Goal: Task Accomplishment & Management: Use online tool/utility

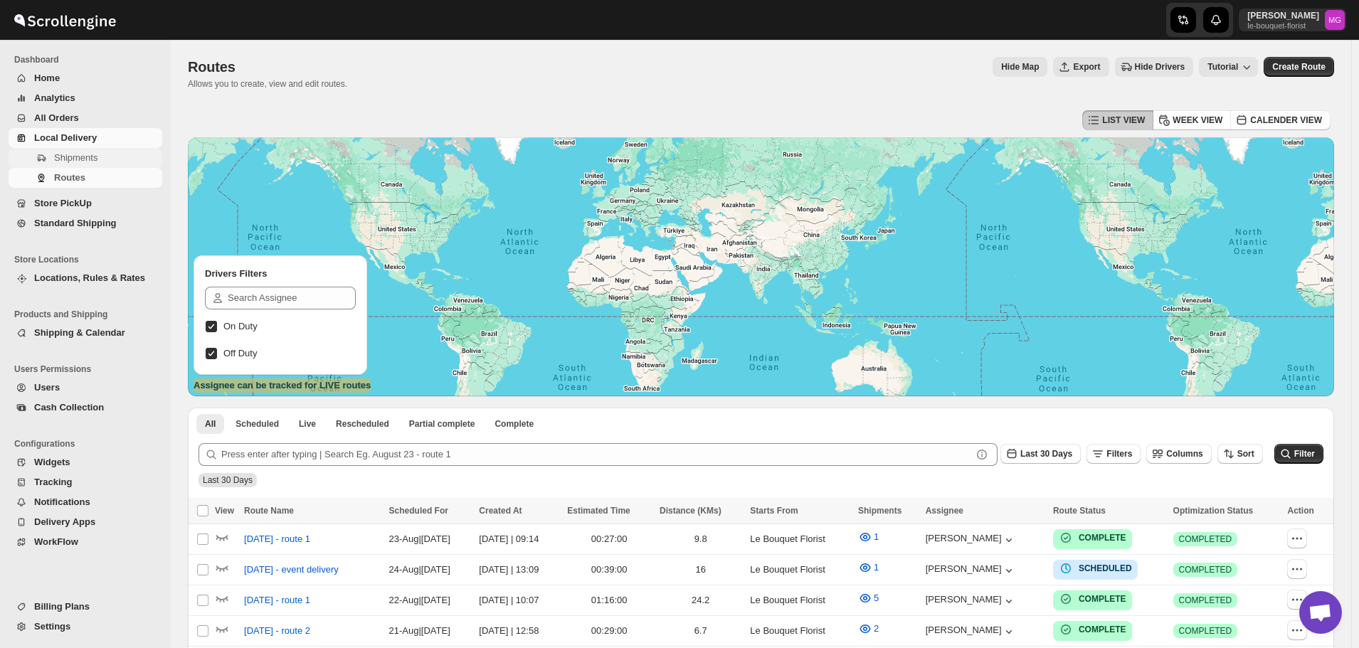
click at [85, 161] on span "Shipments" at bounding box center [75, 157] width 43 height 11
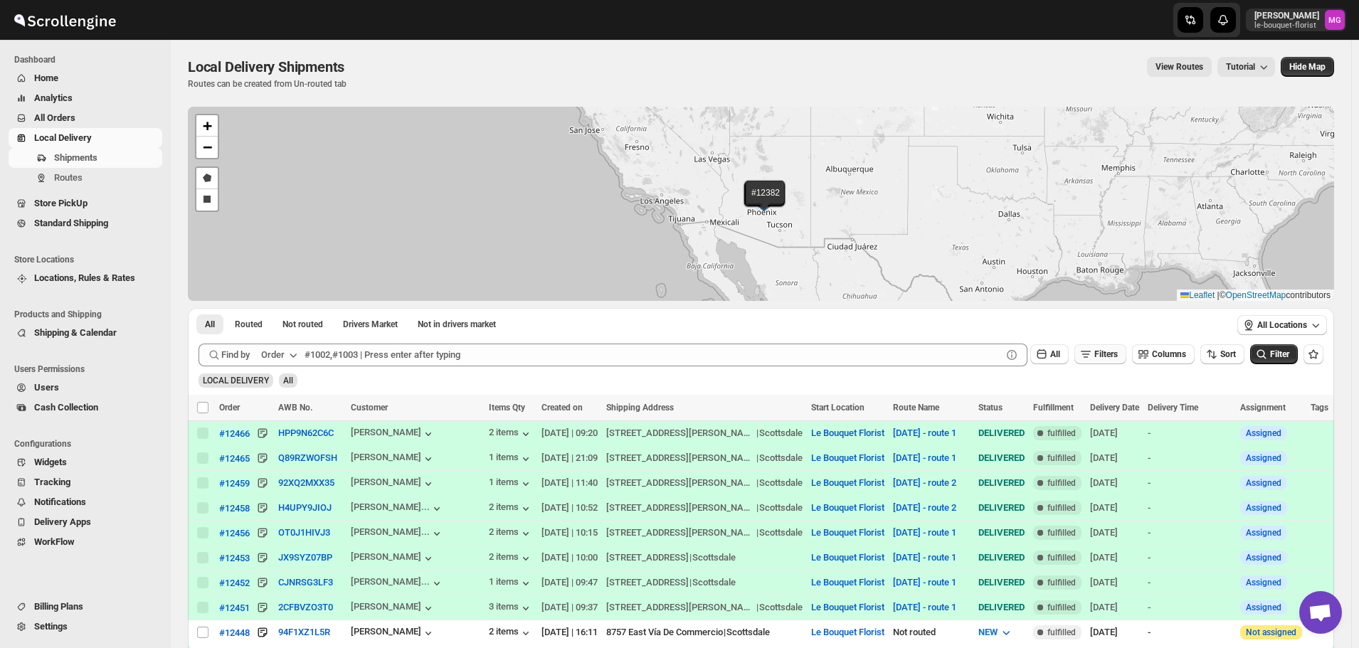
click at [1108, 349] on span "Filters" at bounding box center [1105, 354] width 23 height 10
click at [1105, 411] on span "Add Filter" at bounding box center [1111, 410] width 37 height 11
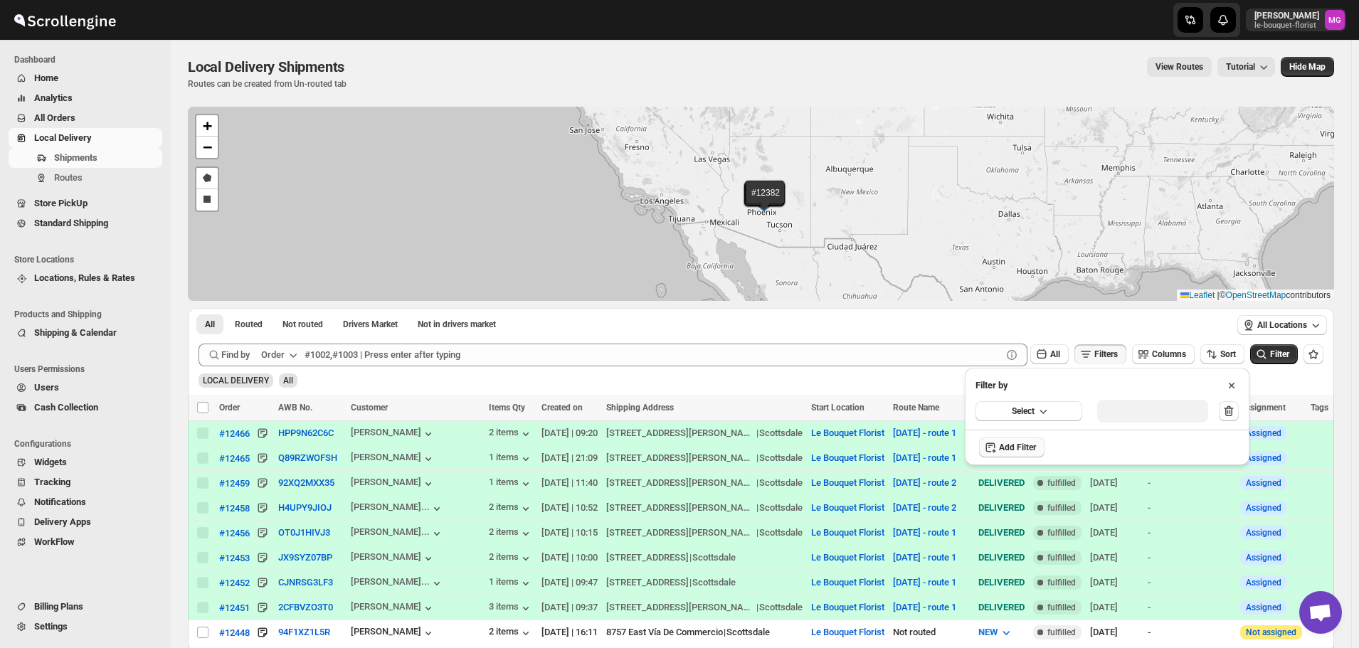
click at [1019, 412] on span "Select" at bounding box center [1023, 410] width 23 height 11
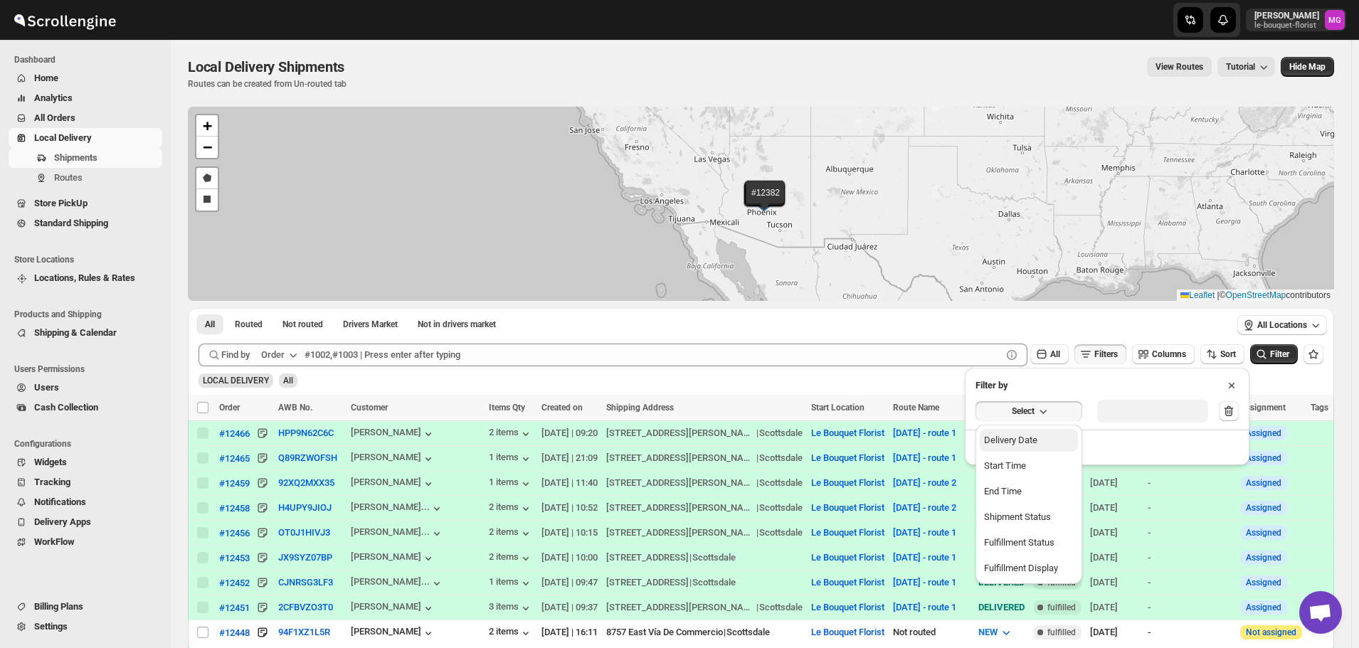
click at [1022, 442] on div "Delivery Date" at bounding box center [1010, 440] width 53 height 14
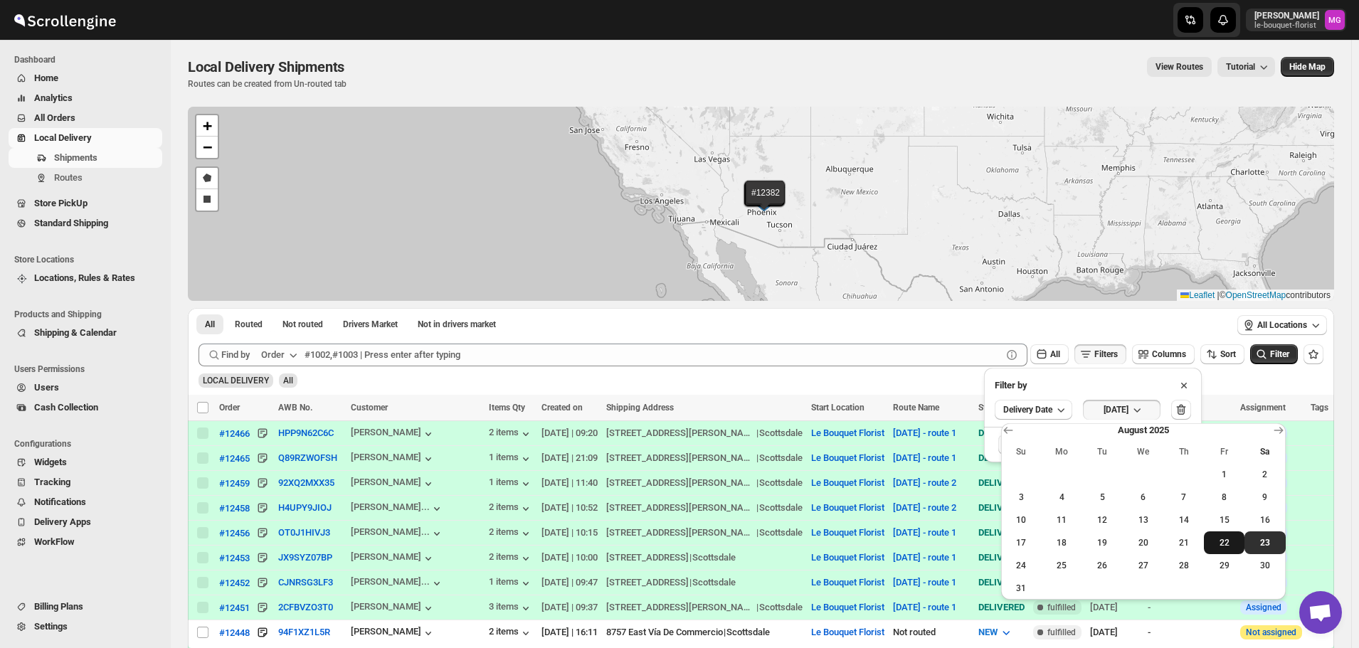
click at [1237, 551] on button "22" at bounding box center [1224, 542] width 41 height 23
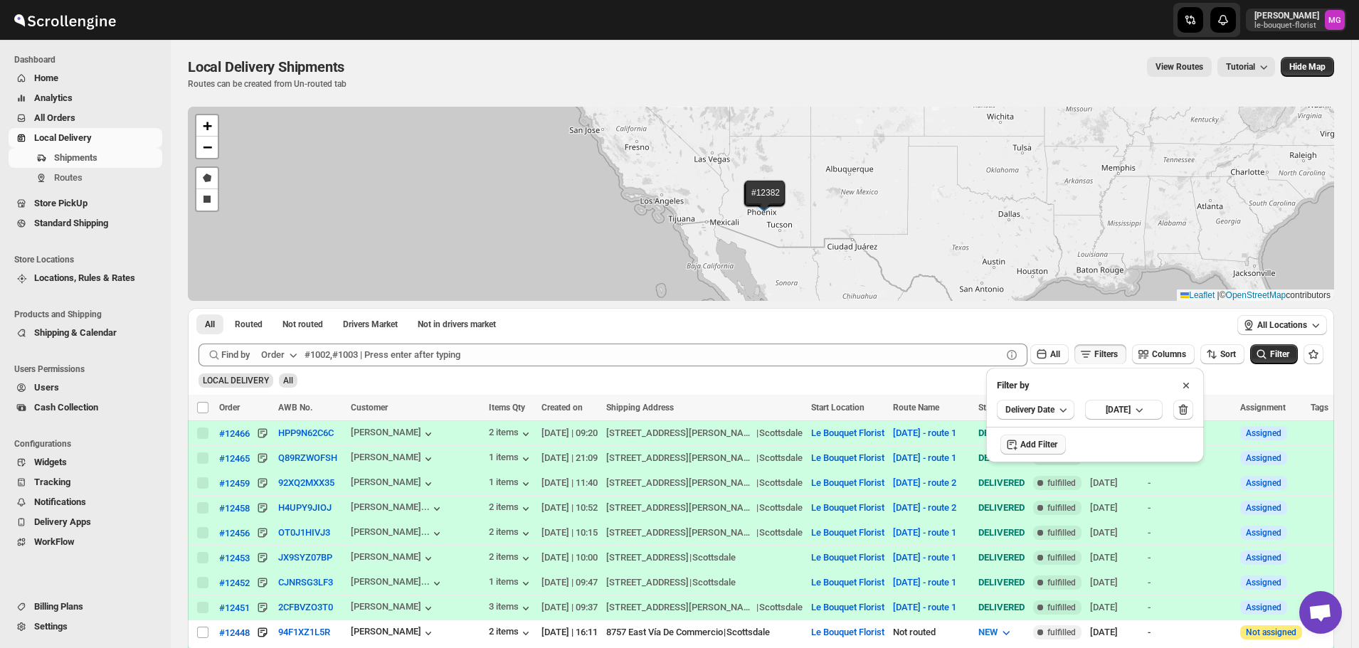
click at [1283, 369] on div "LOCAL DELIVERY All" at bounding box center [758, 374] width 1130 height 27
click at [1280, 359] on span "Filter" at bounding box center [1279, 354] width 19 height 10
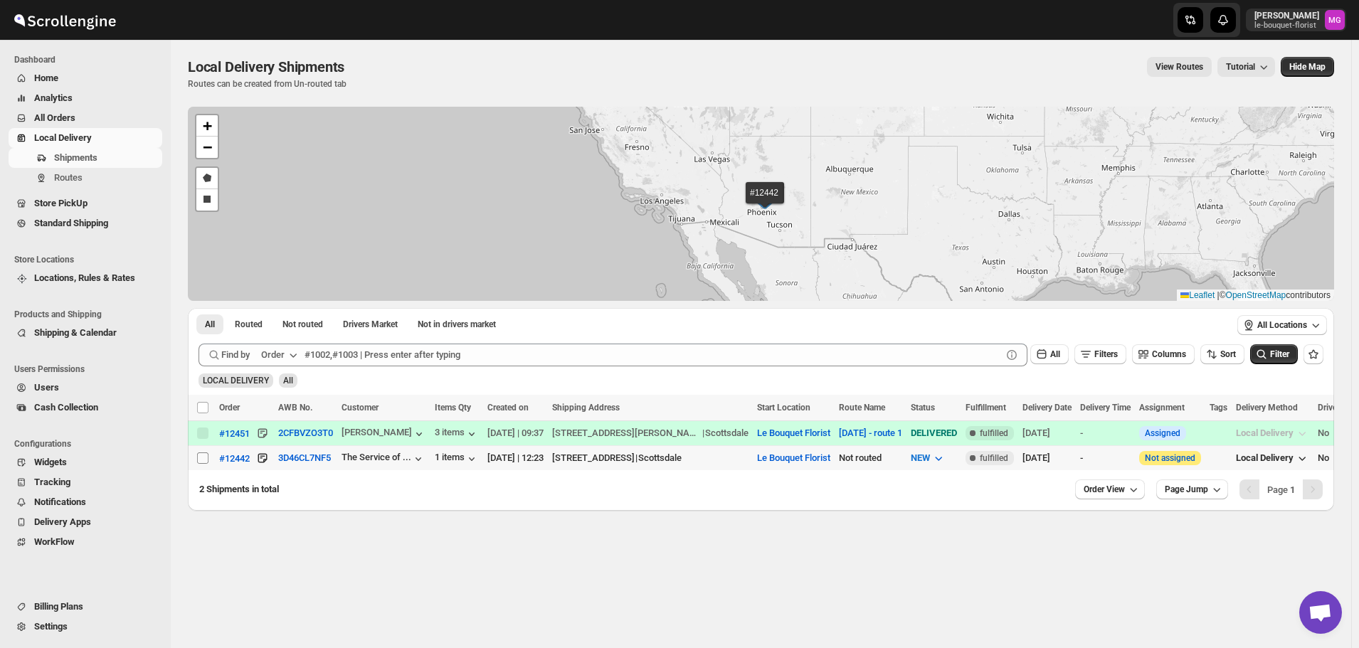
click at [206, 452] on input "Select shipment" at bounding box center [202, 457] width 11 height 11
checkbox input "true"
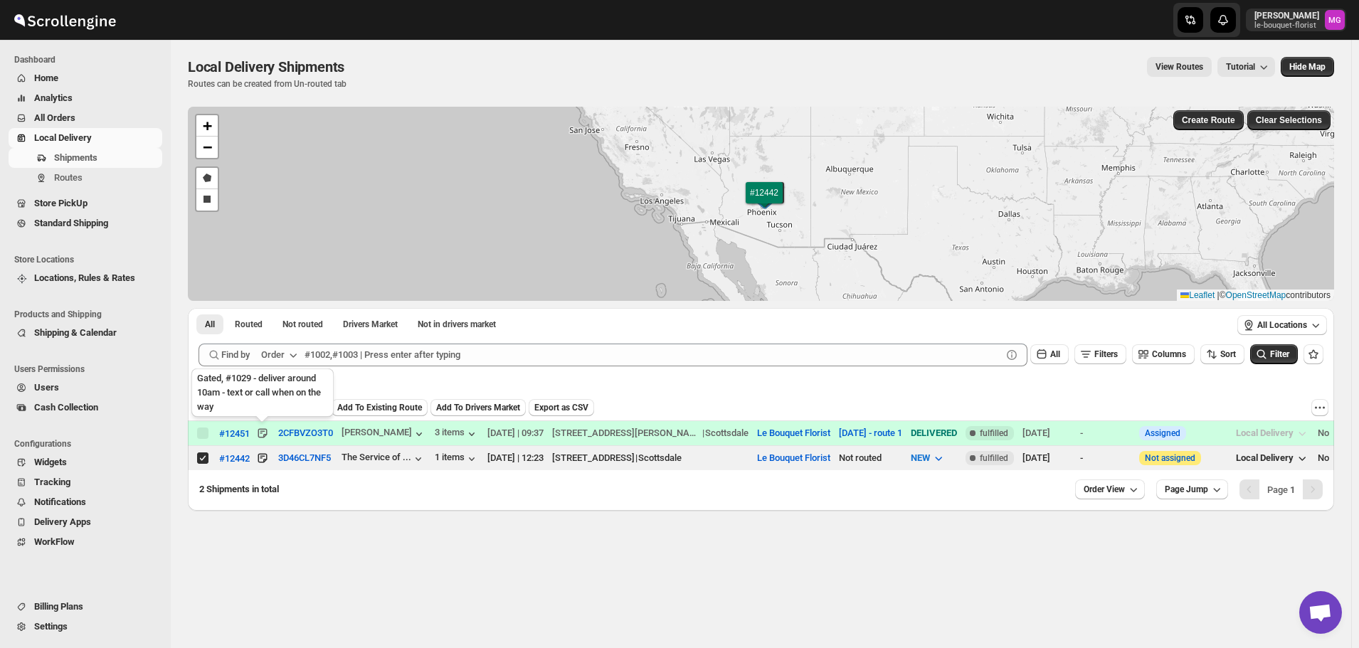
click at [317, 403] on div "Gated, #1029 - deliver around 10am - text or call when on the way" at bounding box center [263, 396] width 148 height 60
click at [324, 410] on button "Create Route" at bounding box center [298, 407] width 60 height 17
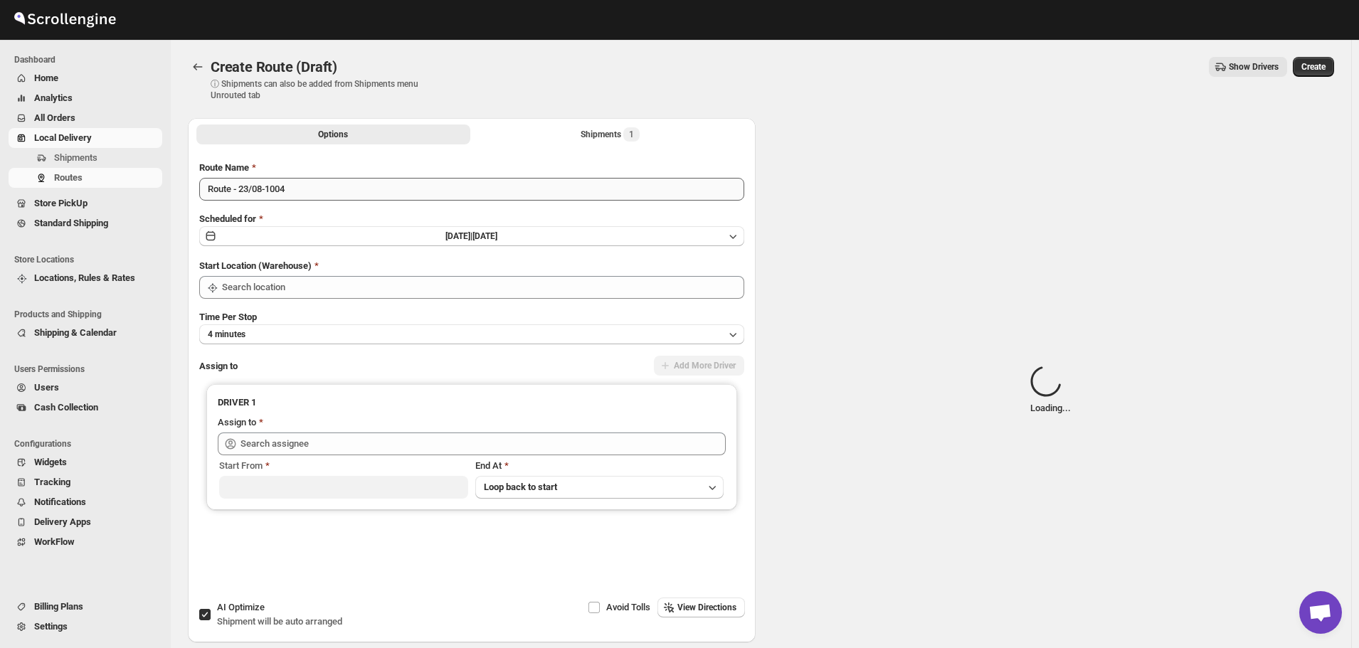
type input "Le Bouquet Florist"
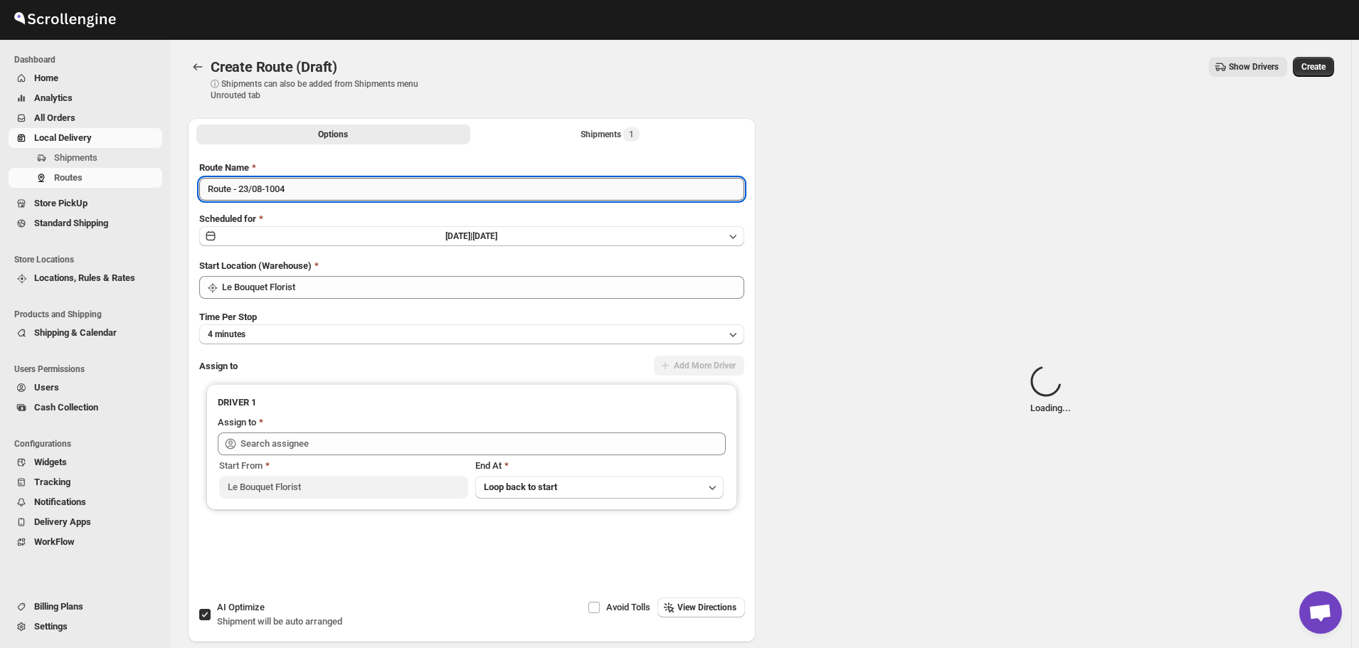
click at [294, 186] on input "Route - 23/08-1004" at bounding box center [471, 189] width 545 height 23
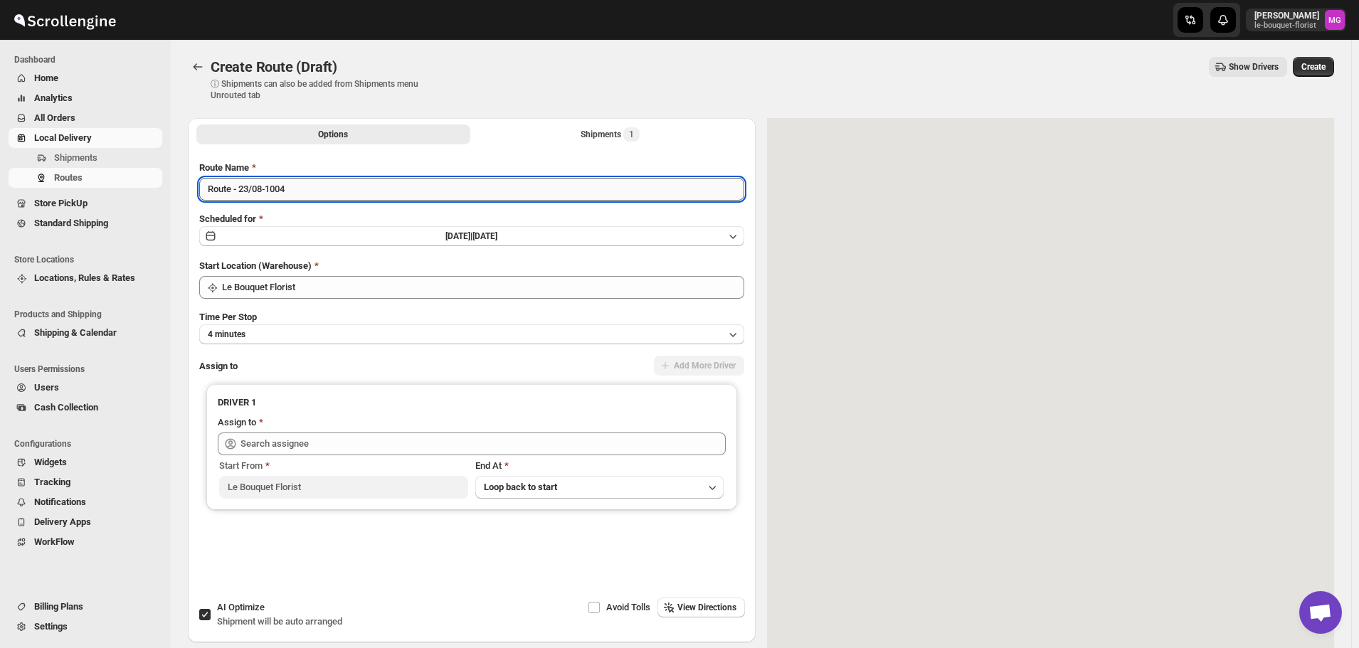
click at [294, 186] on input "Route - 23/08-1004" at bounding box center [471, 189] width 545 height 23
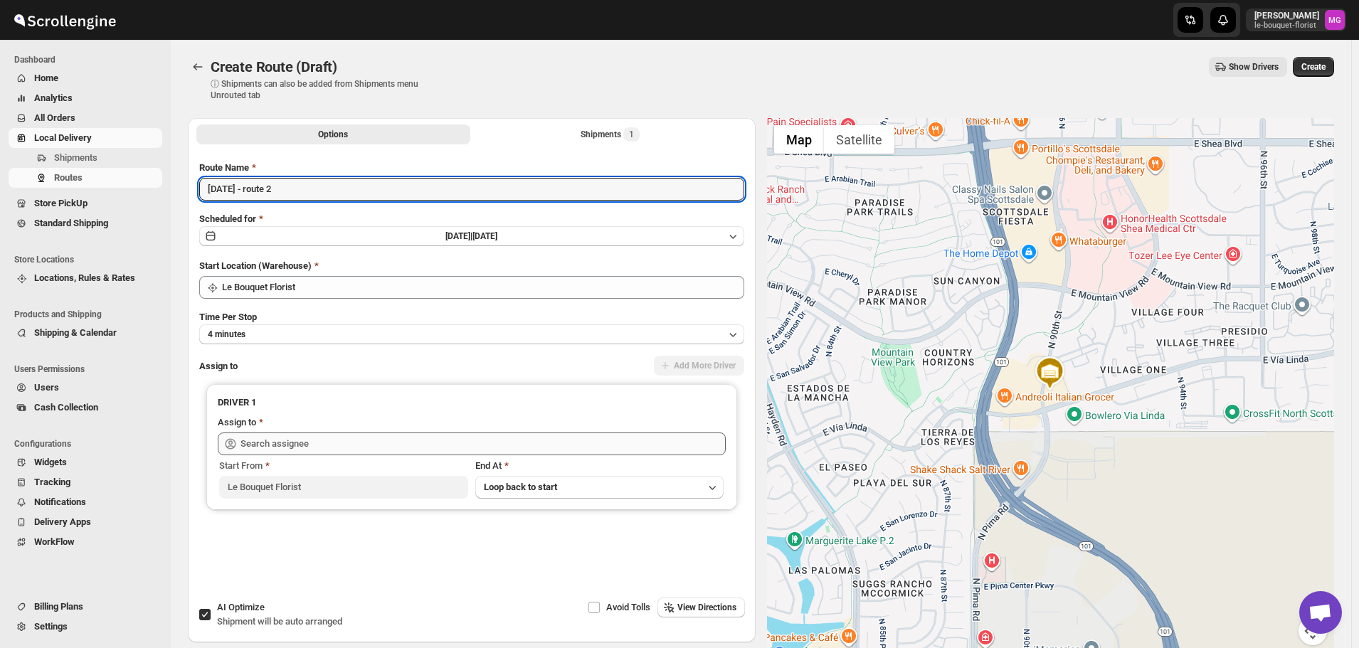
type input "[DATE] - route 2"
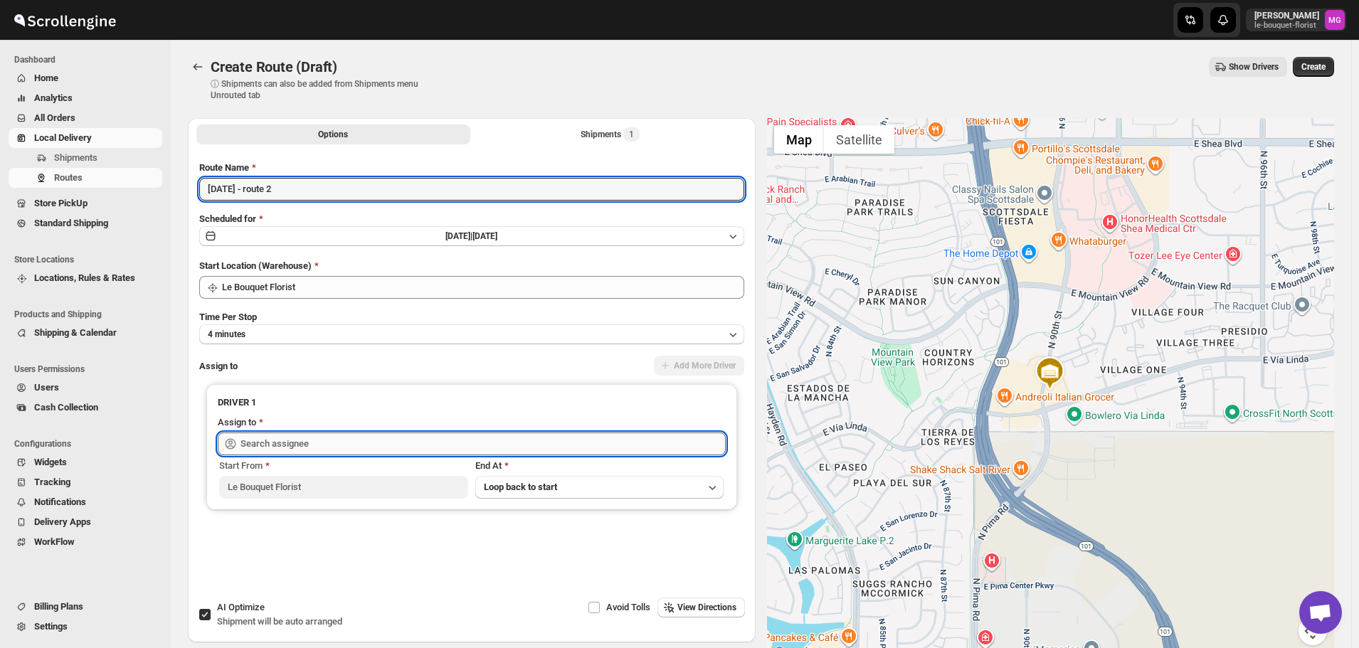
click at [302, 436] on input "text" at bounding box center [482, 444] width 485 height 23
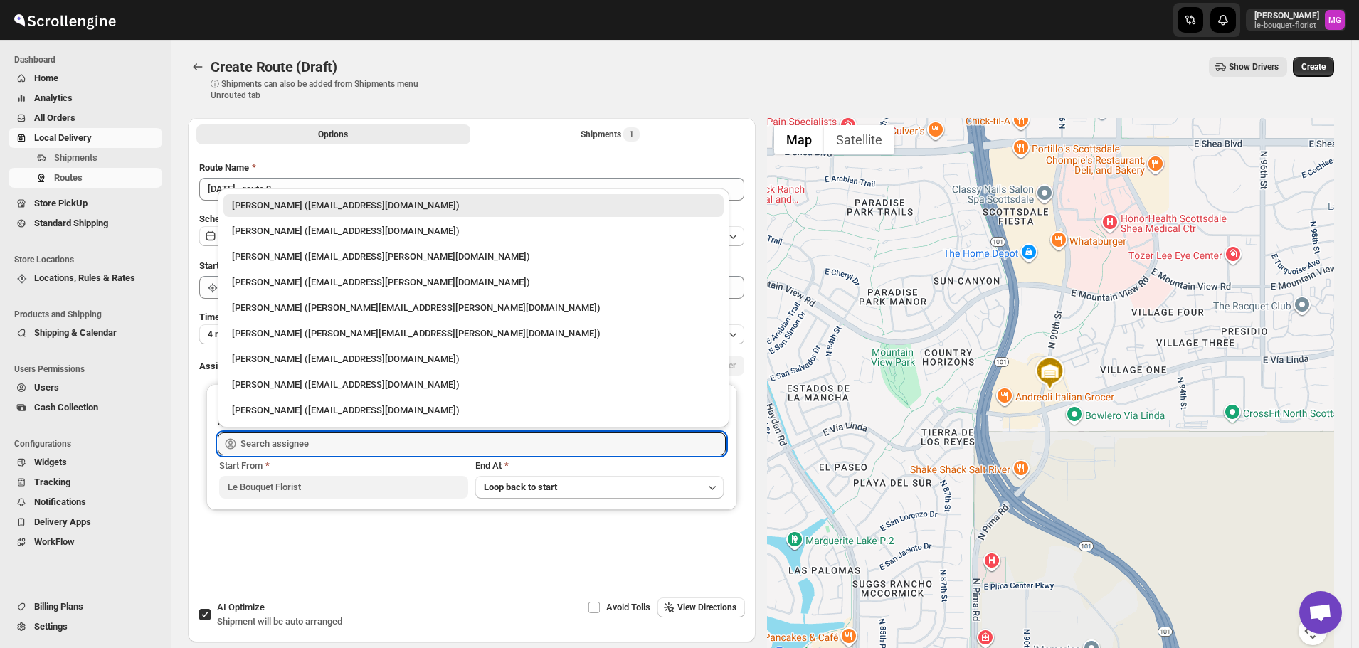
click at [260, 243] on li "[PERSON_NAME] ([EMAIL_ADDRESS][PERSON_NAME][DOMAIN_NAME])" at bounding box center [473, 256] width 511 height 26
type input "[PERSON_NAME] ([EMAIL_ADDRESS][PERSON_NAME][DOMAIN_NAME])"
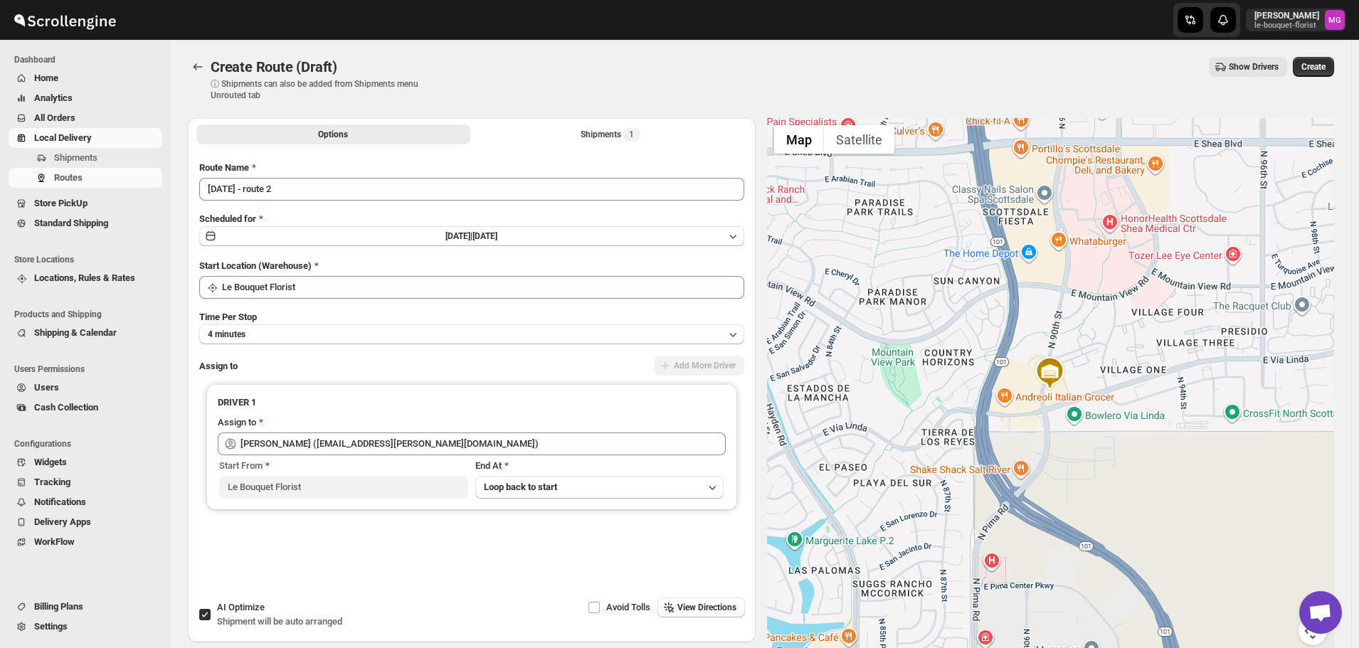
click at [241, 610] on span "AI Optimize" at bounding box center [241, 607] width 48 height 11
click at [211, 610] on input "AI Optimize Shipment will be auto arranged" at bounding box center [204, 614] width 11 height 11
checkbox input "false"
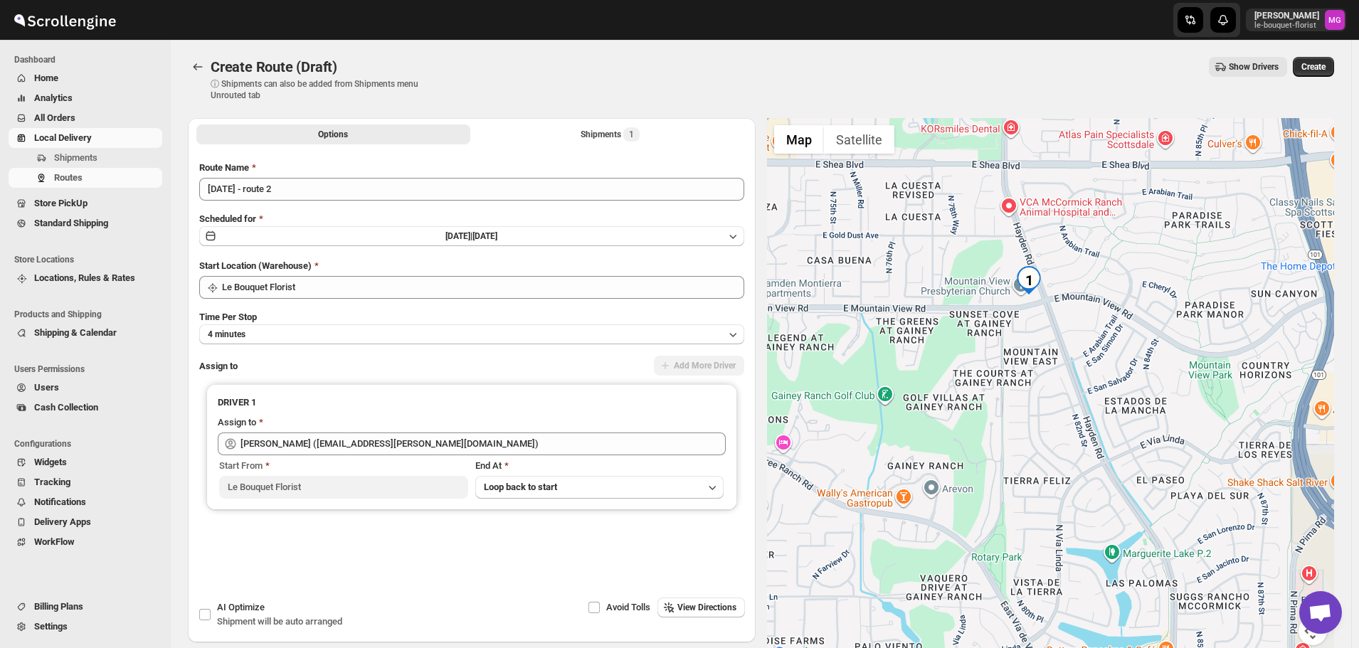
drag, startPoint x: 922, startPoint y: 428, endPoint x: 1241, endPoint y: 440, distance: 319.7
click at [1241, 440] on div at bounding box center [1051, 390] width 568 height 544
click at [1320, 66] on span "Create" at bounding box center [1313, 66] width 24 height 11
